Goal: Task Accomplishment & Management: Use online tool/utility

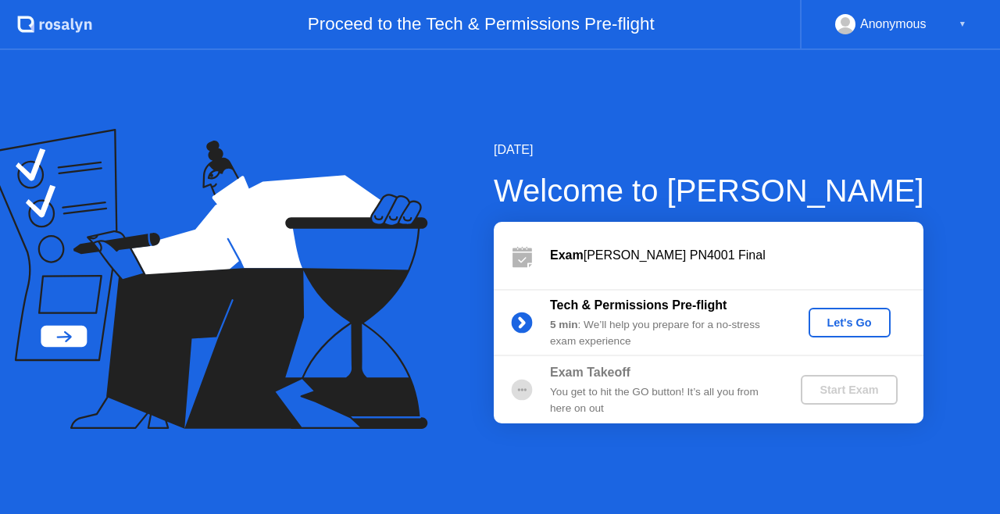
click at [844, 317] on div "Let's Go" at bounding box center [850, 323] width 70 height 13
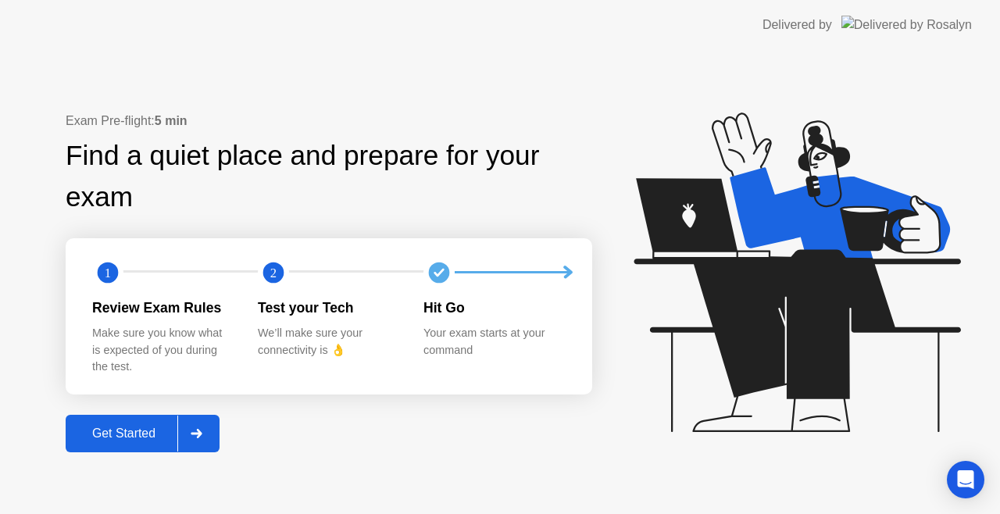
click at [161, 419] on button "Get Started" at bounding box center [143, 434] width 154 height 38
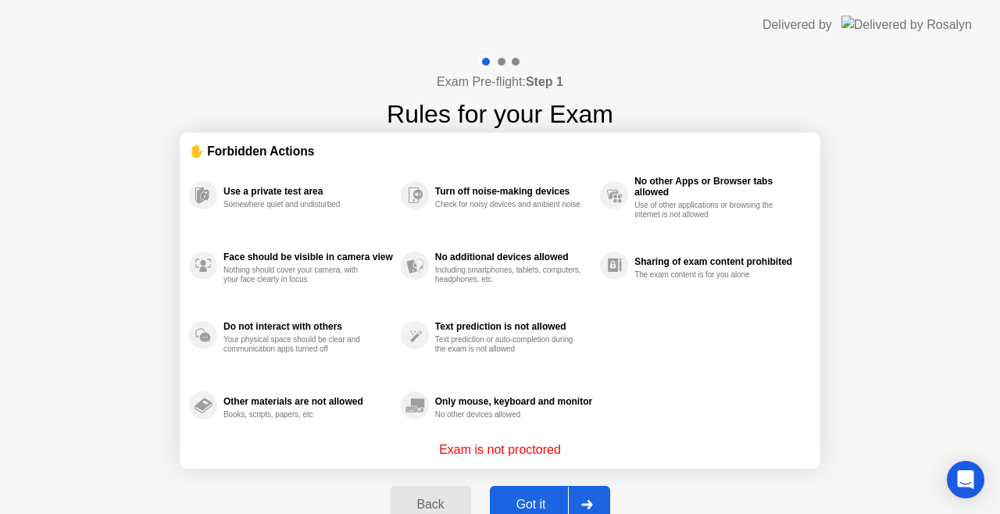
click at [541, 503] on div "Got it" at bounding box center [531, 505] width 73 height 14
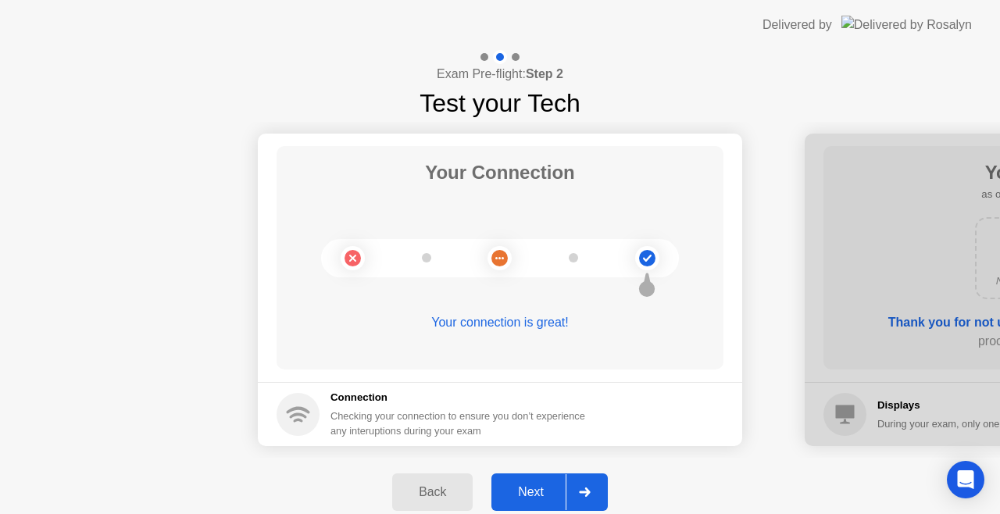
click at [541, 503] on button "Next" at bounding box center [550, 493] width 116 height 38
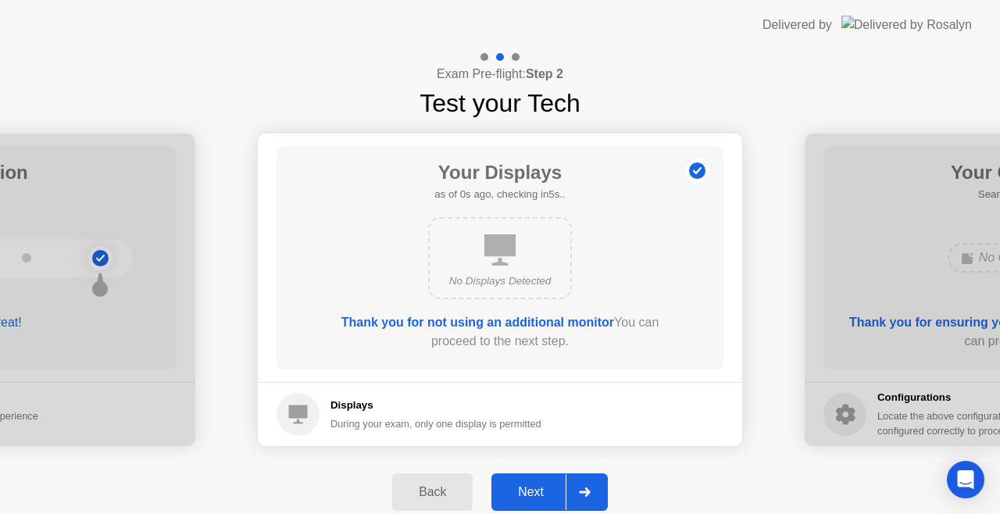
click at [541, 503] on button "Next" at bounding box center [550, 493] width 116 height 38
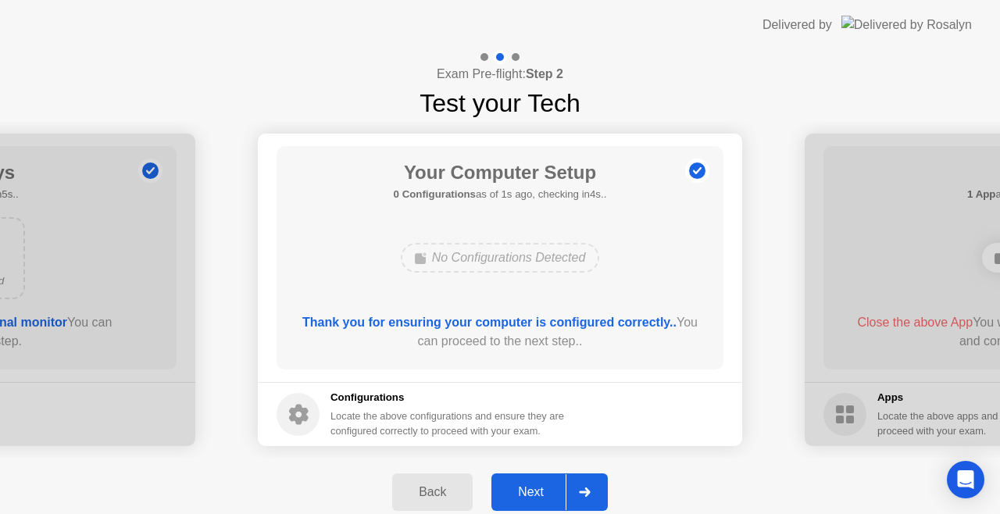
click at [541, 503] on button "Next" at bounding box center [550, 493] width 116 height 38
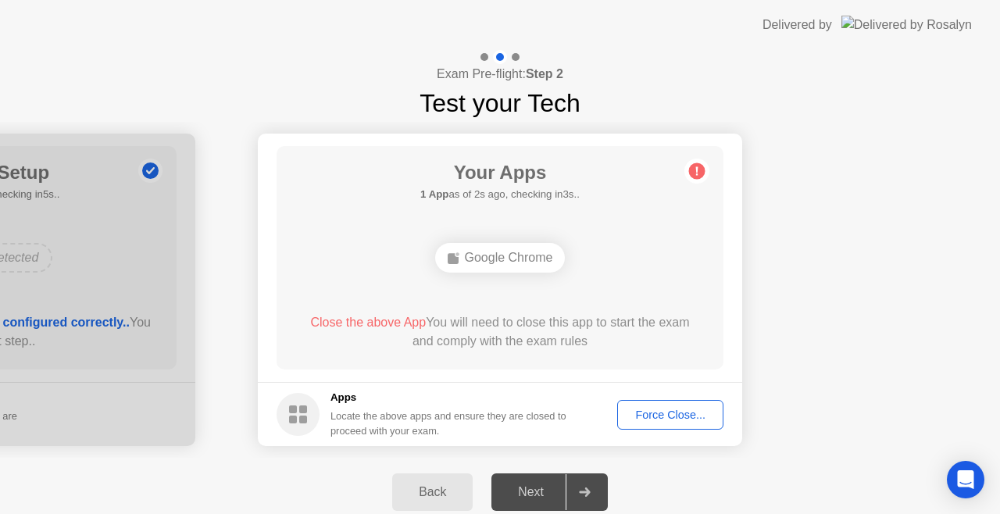
click at [675, 417] on div "Force Close..." at bounding box center [670, 415] width 95 height 13
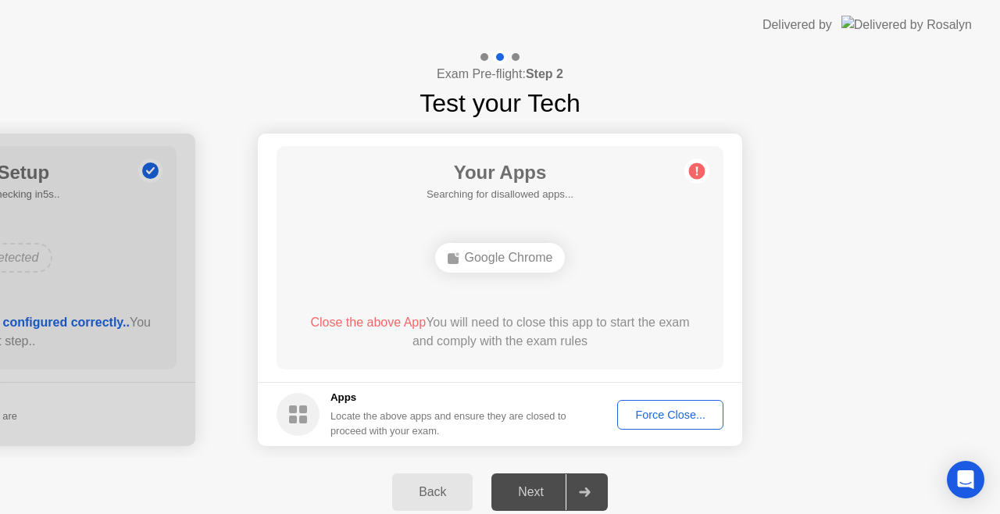
click at [660, 410] on div "Force Close..." at bounding box center [670, 415] width 95 height 13
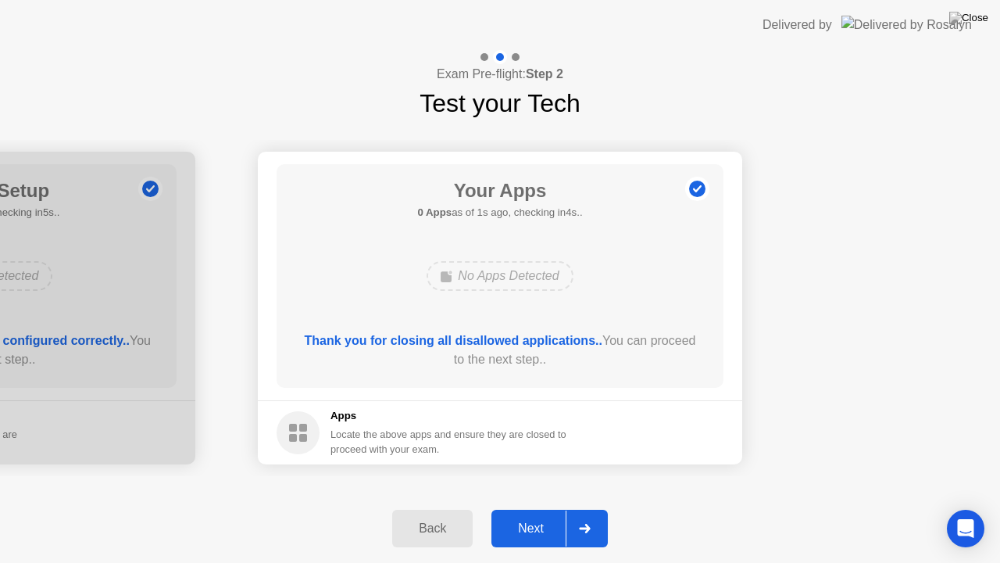
click at [530, 512] on button "Next" at bounding box center [550, 529] width 116 height 38
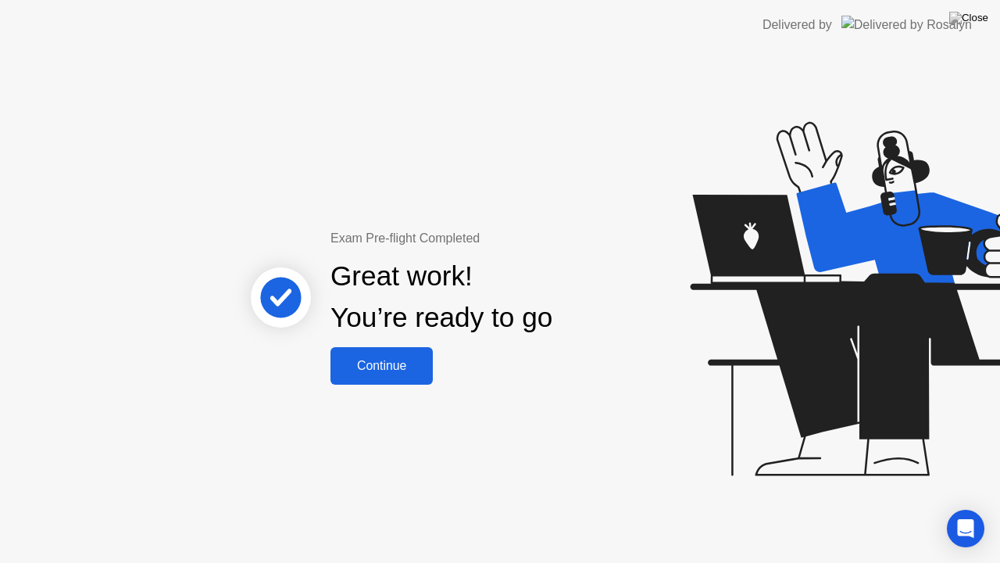
click at [377, 351] on button "Continue" at bounding box center [382, 366] width 102 height 38
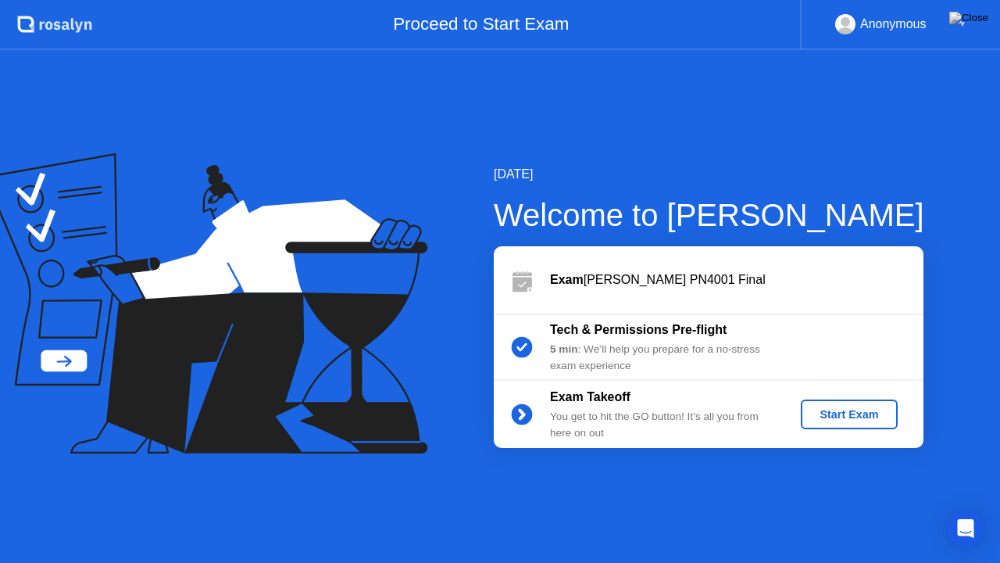
click at [839, 413] on div "Start Exam" at bounding box center [849, 414] width 84 height 13
